Goal: Information Seeking & Learning: Learn about a topic

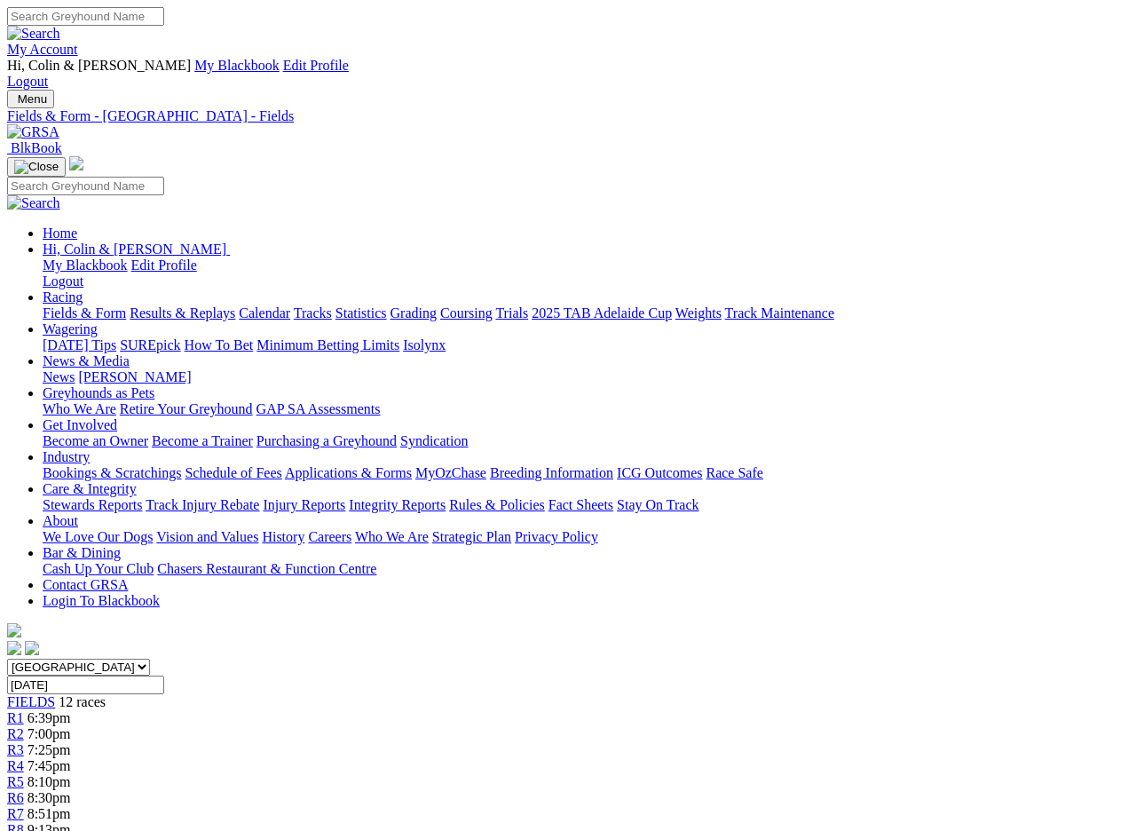
click at [55, 694] on span "FIELDS" at bounding box center [31, 701] width 48 height 15
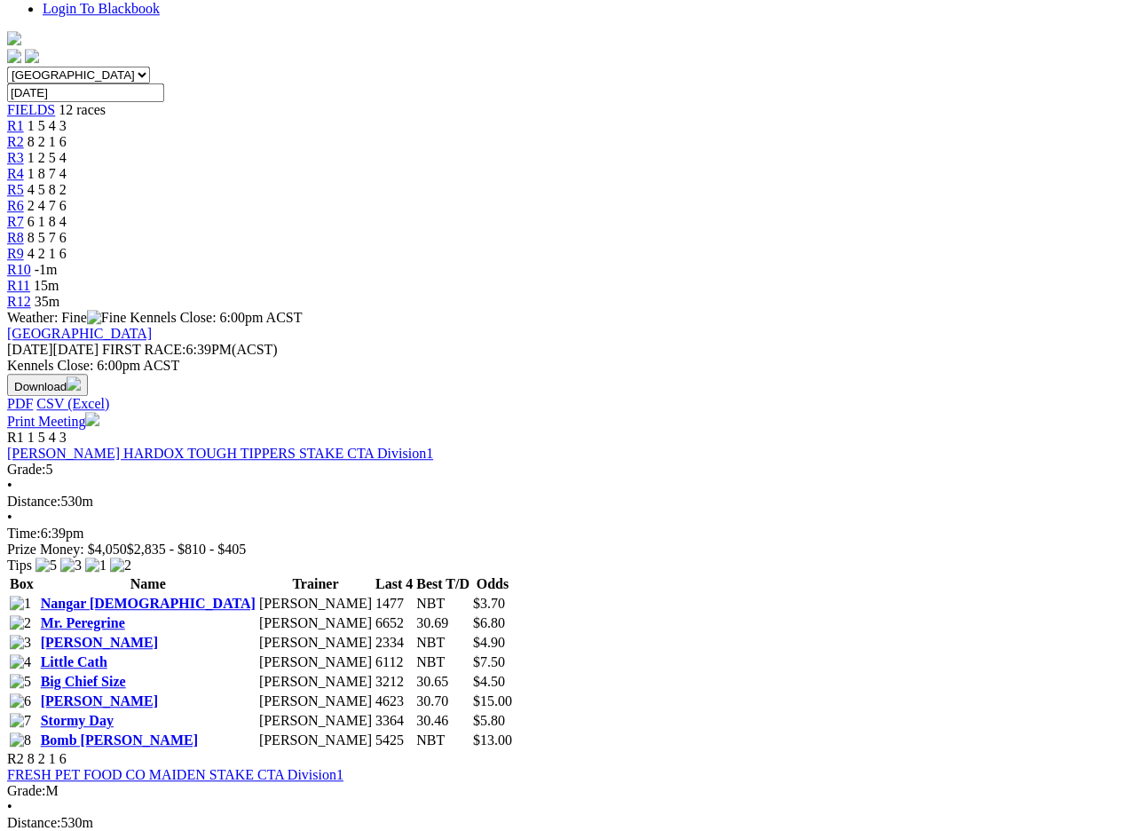
scroll to position [589, 0]
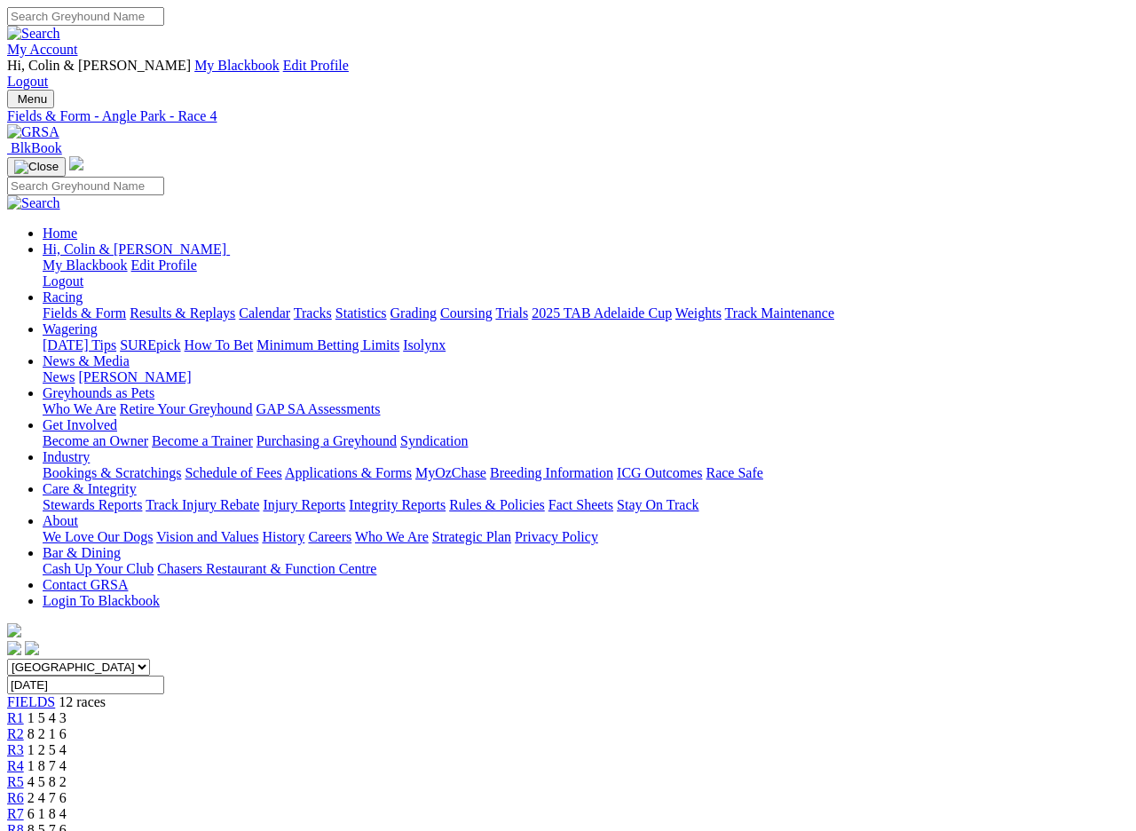
scroll to position [2, 0]
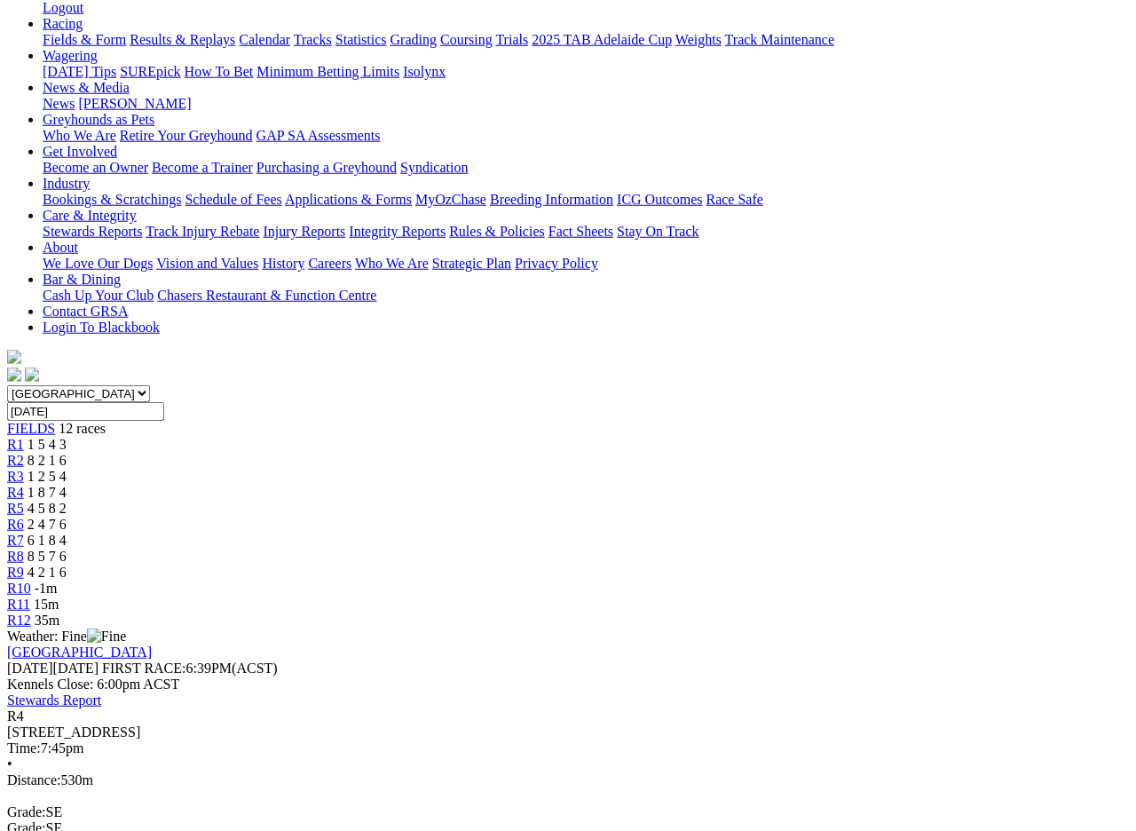
scroll to position [274, 0]
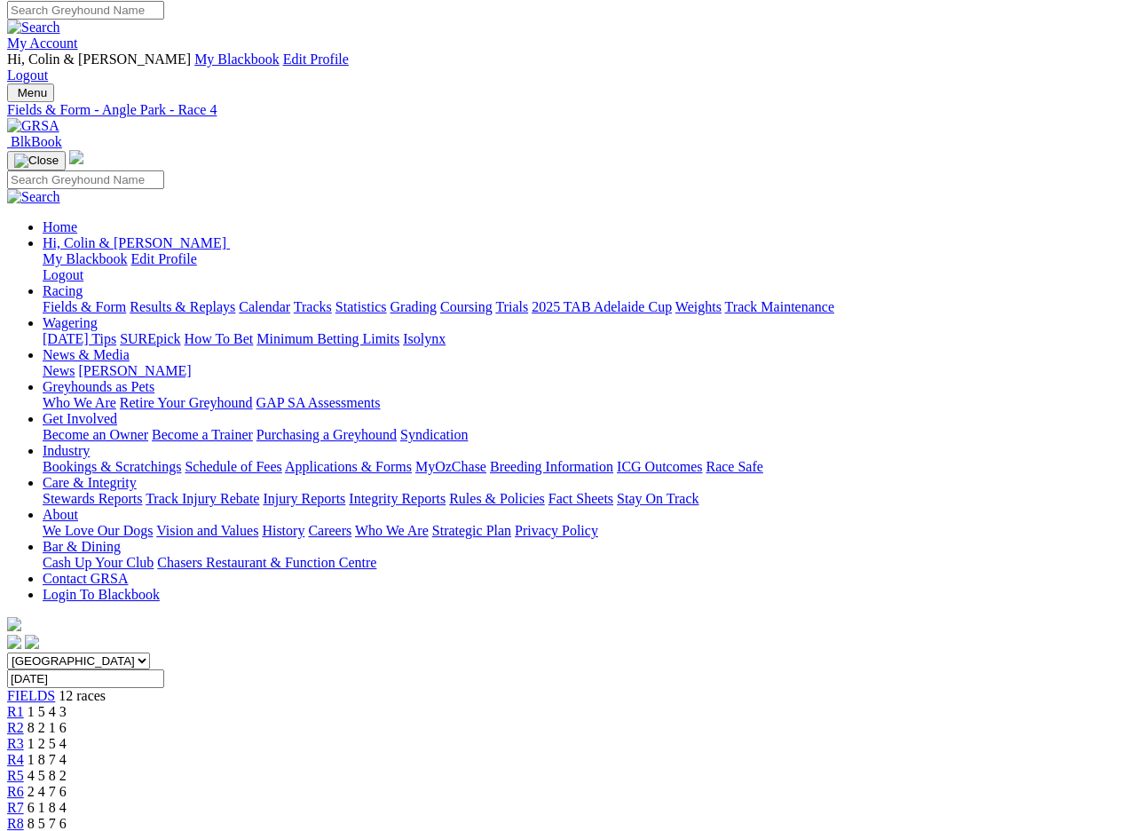
scroll to position [0, 0]
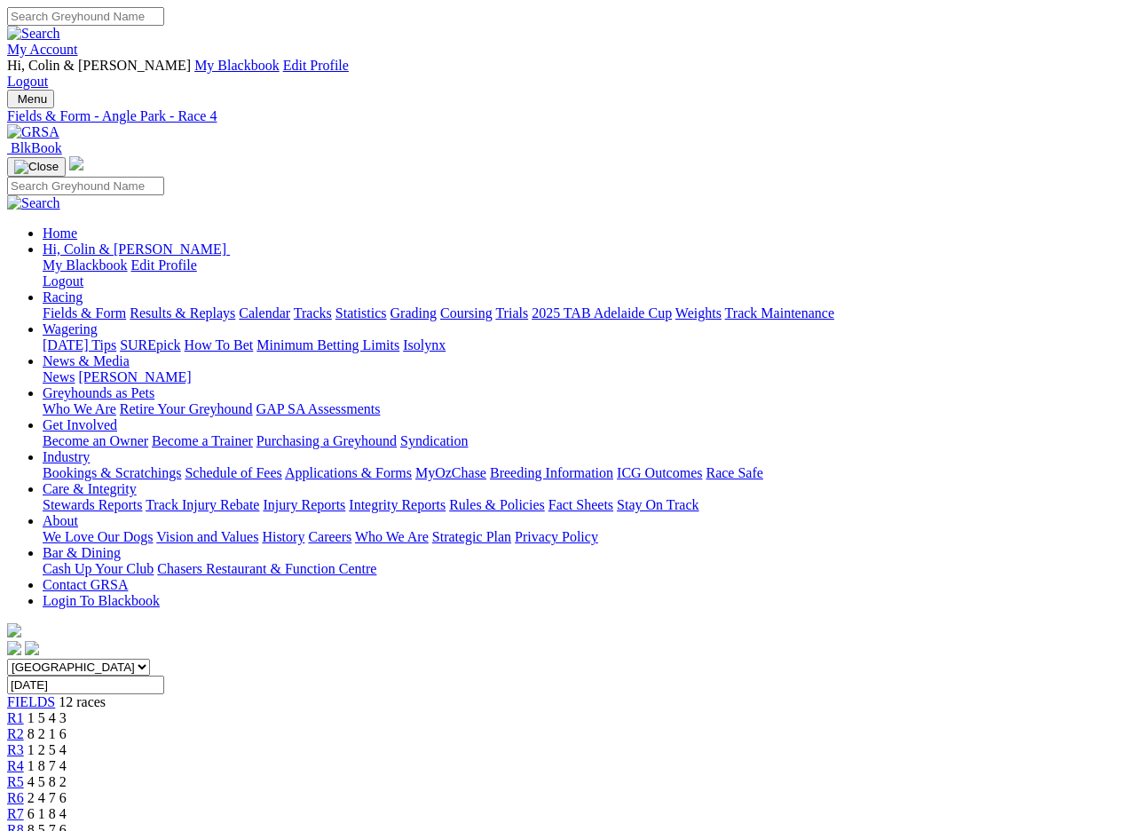
click at [24, 774] on span "R5" at bounding box center [15, 781] width 17 height 15
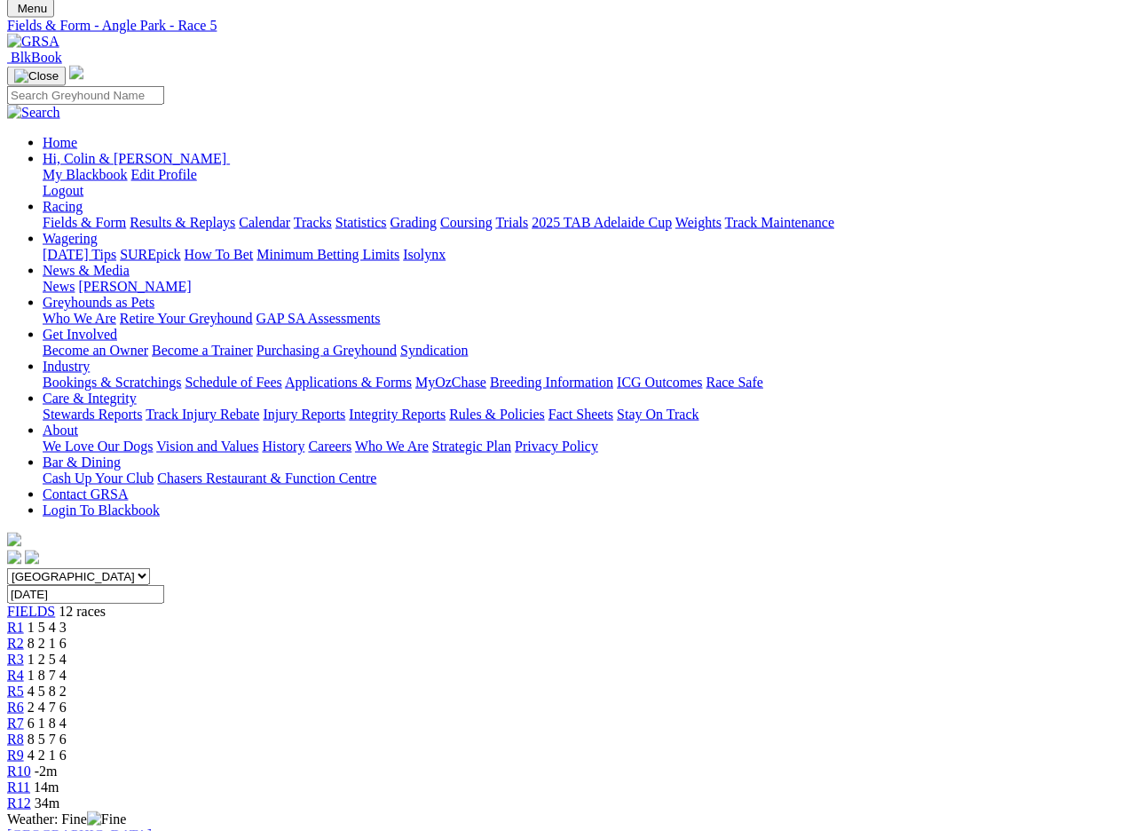
scroll to position [15, 0]
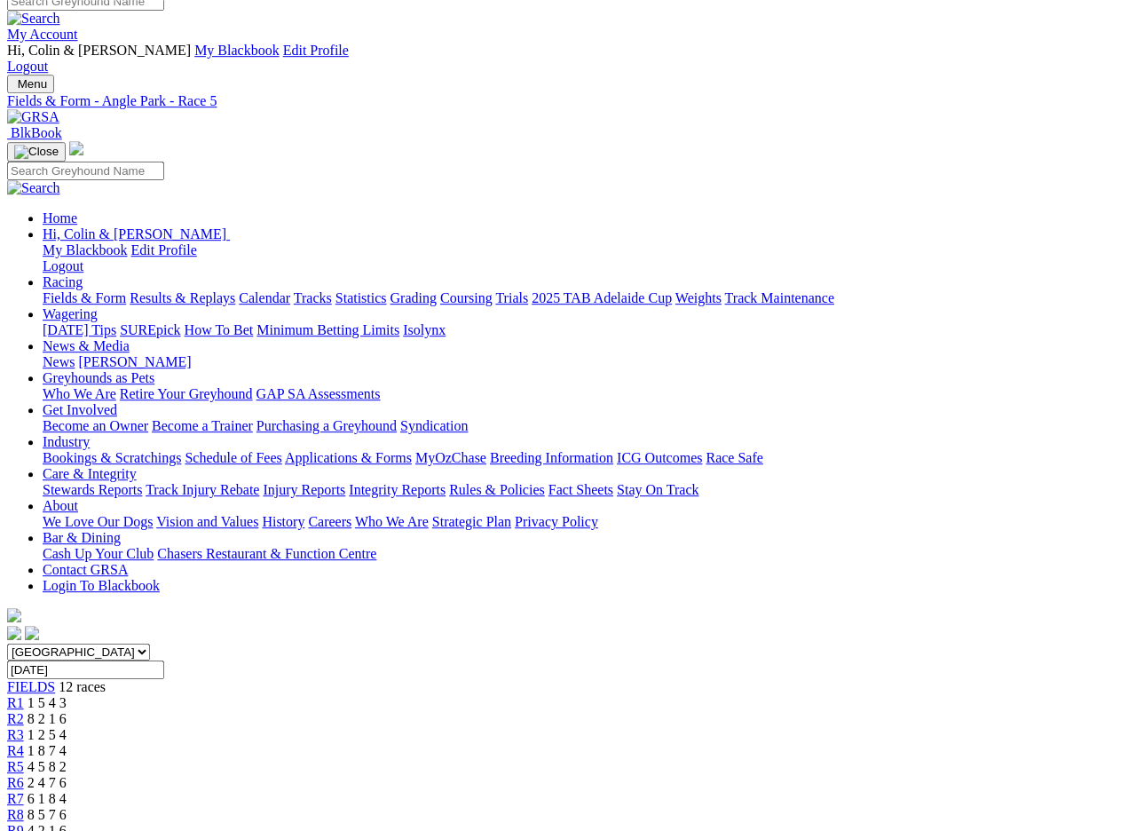
click at [24, 740] on span "R6" at bounding box center [15, 782] width 17 height 15
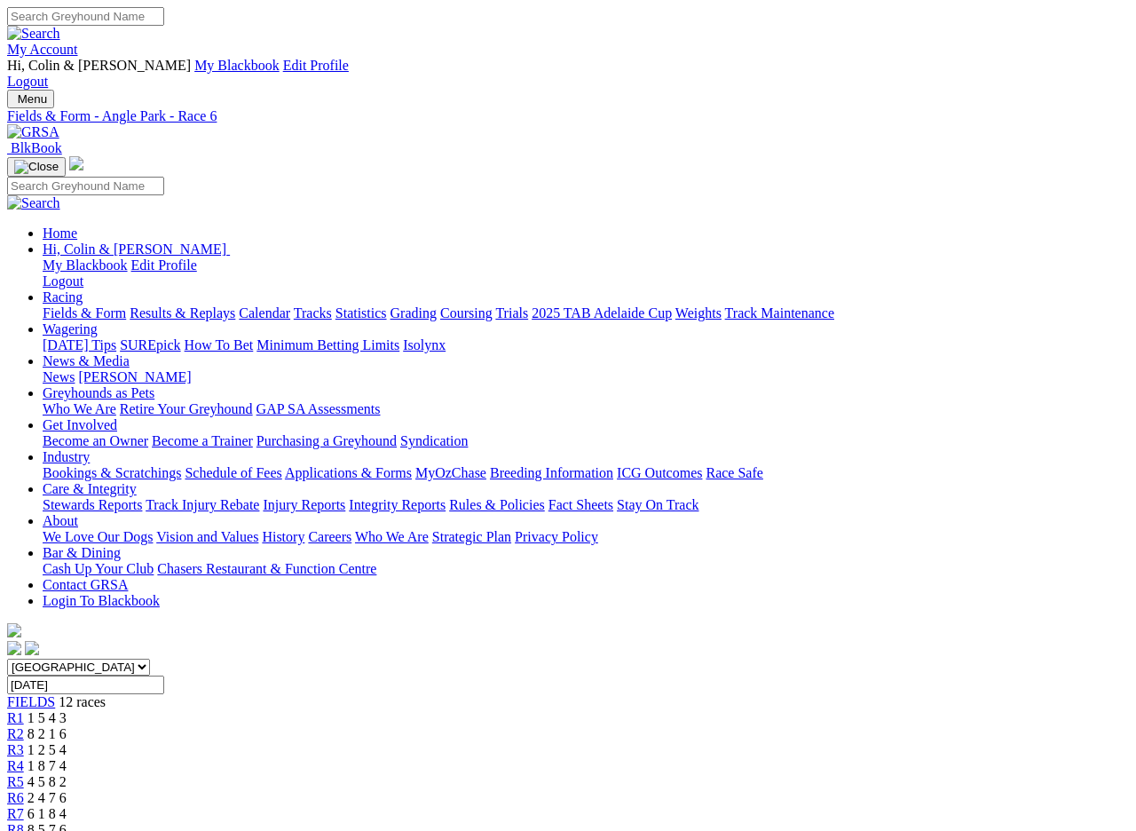
click at [24, 806] on span "R7" at bounding box center [15, 813] width 17 height 15
type input "Today, 11 Sep 2025"
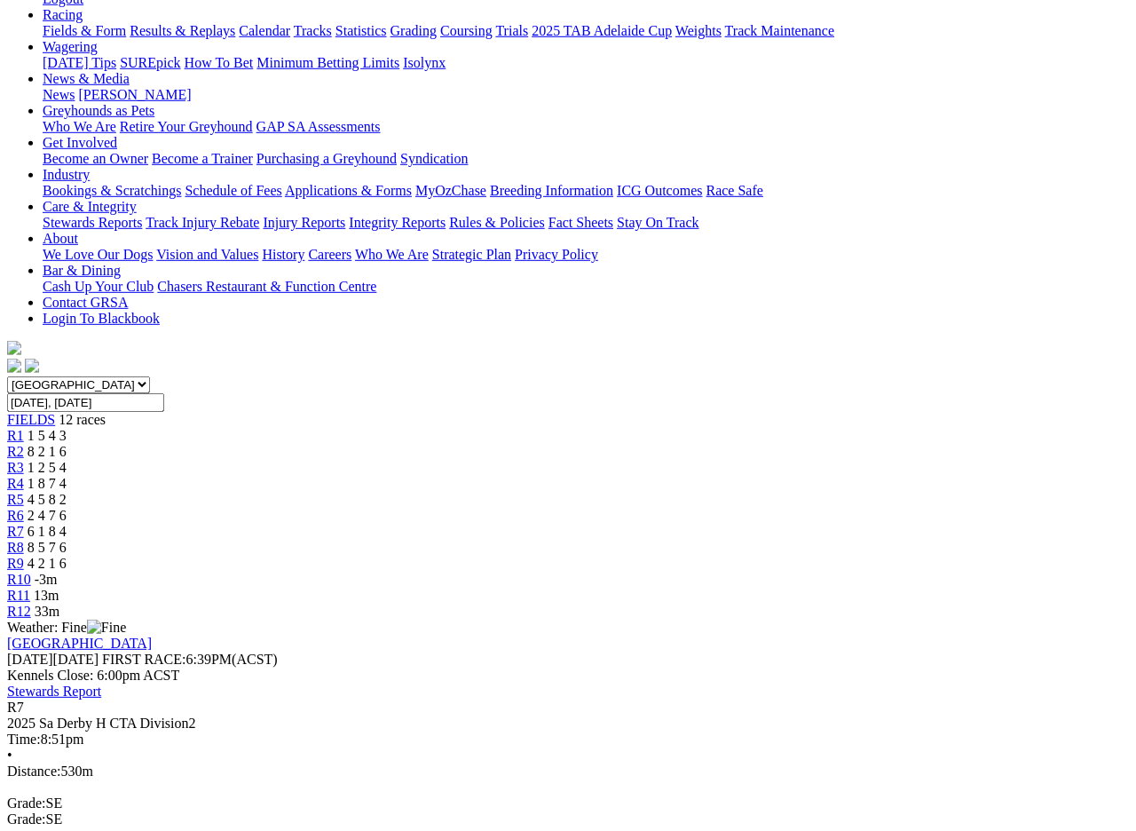
scroll to position [283, 0]
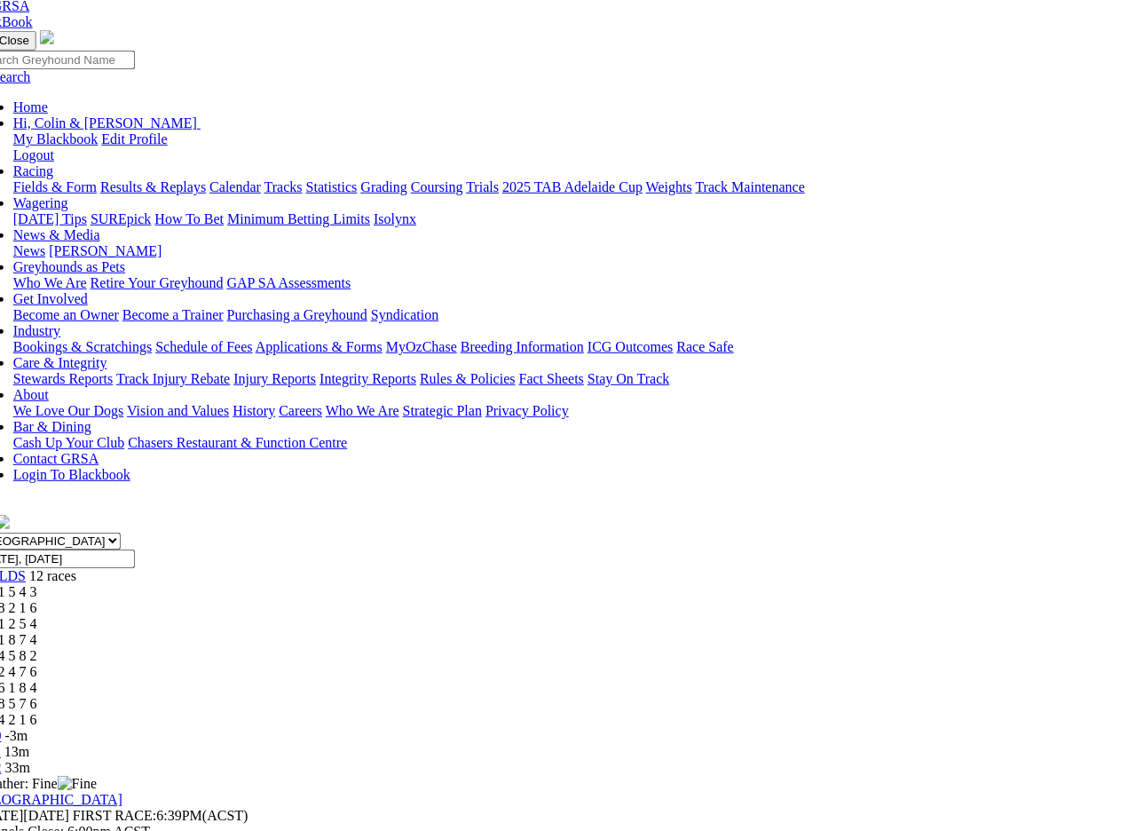
scroll to position [126, 29]
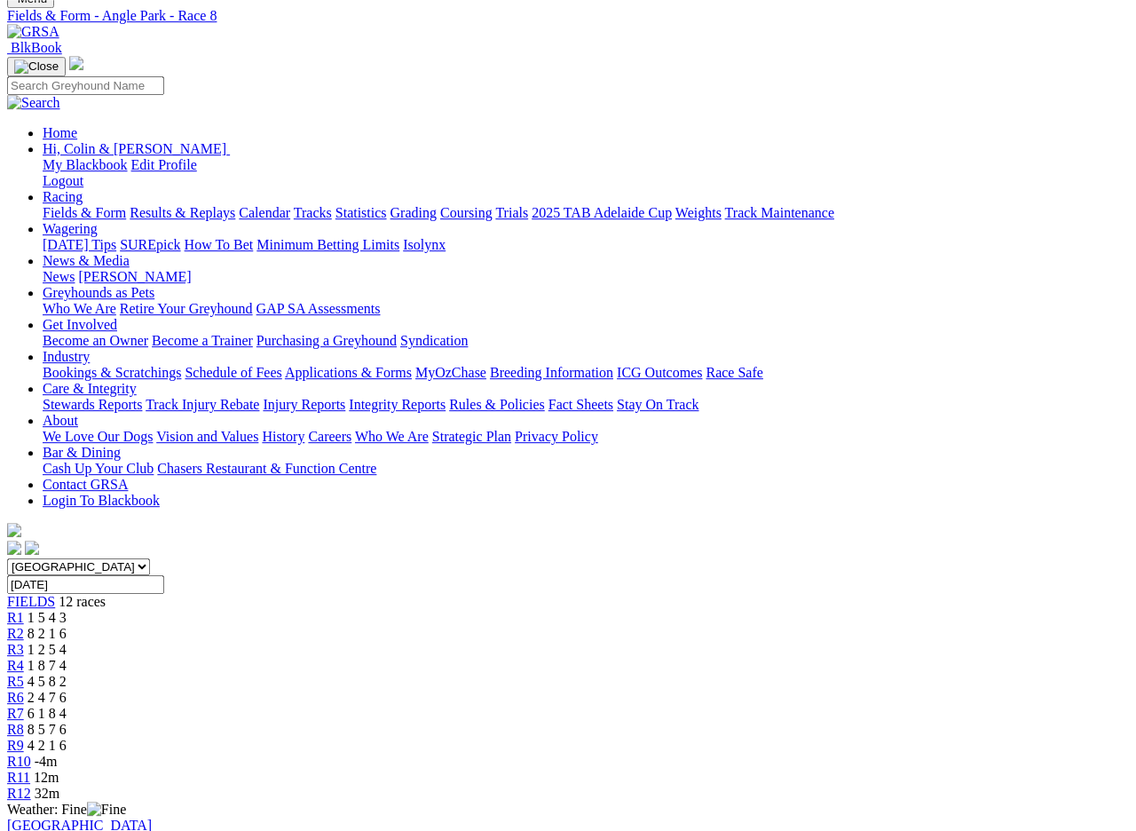
scroll to position [108, 0]
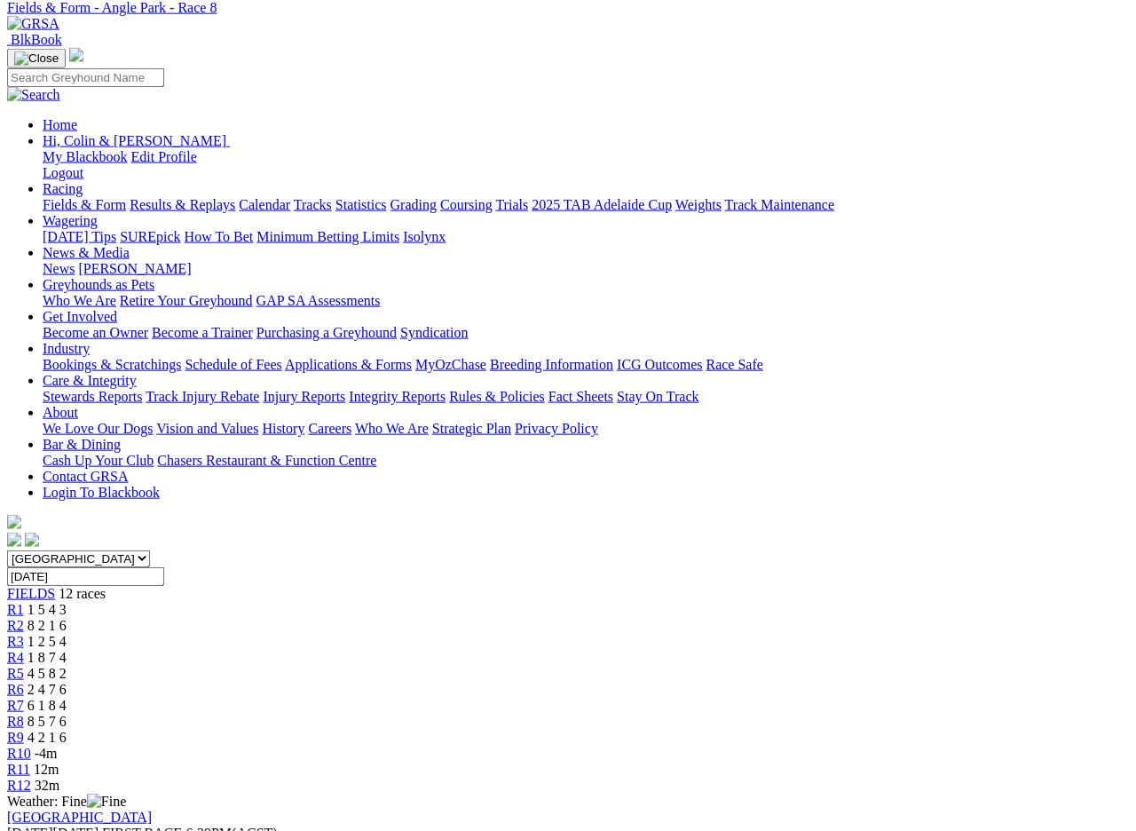
click at [24, 730] on link "R9" at bounding box center [15, 737] width 17 height 15
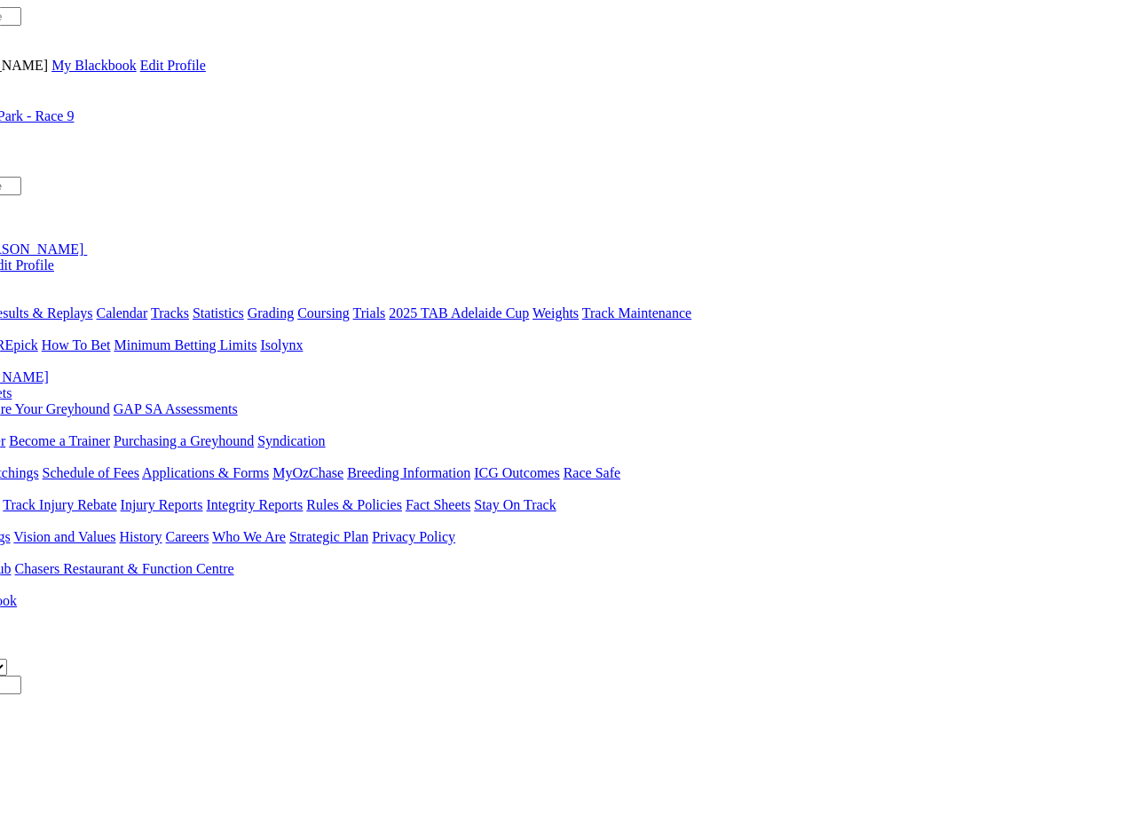
scroll to position [0, 143]
